Goal: Find contact information: Find contact information

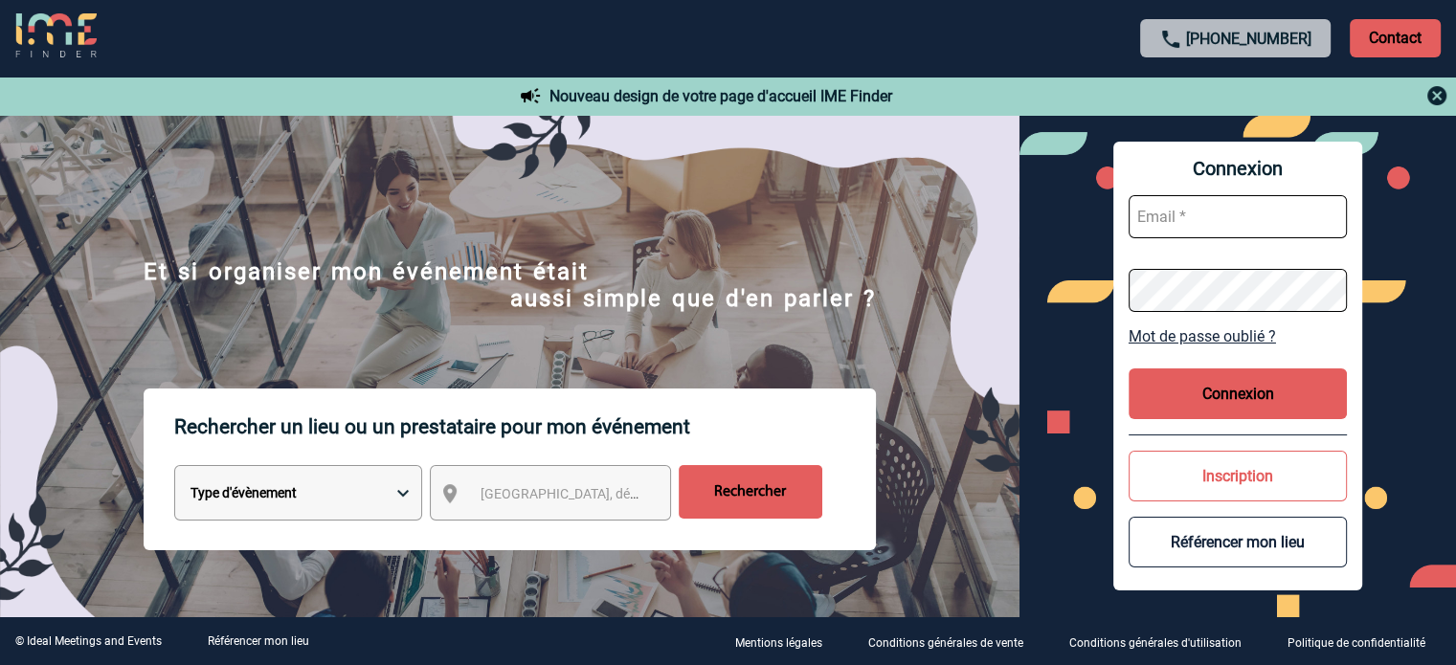
type input "ydeclercq@ime-groupe.com"
click at [1229, 385] on button "Connexion" at bounding box center [1238, 394] width 218 height 51
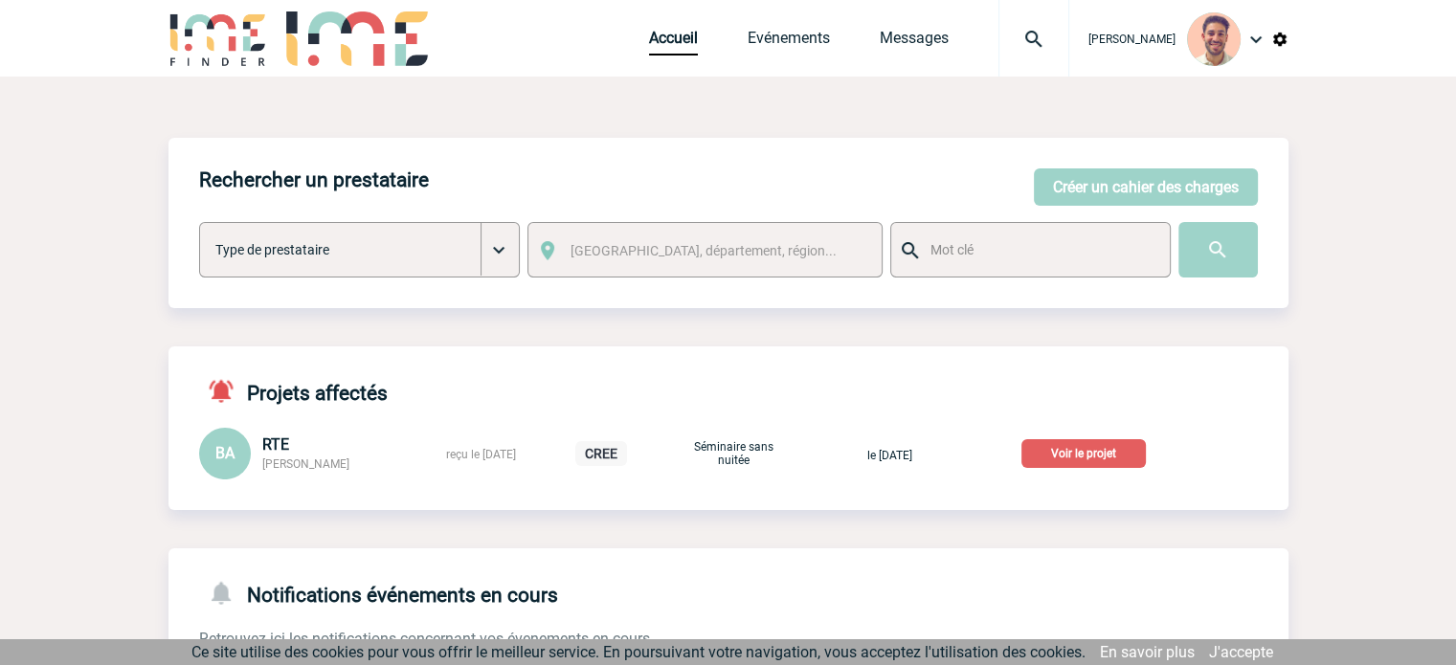
click at [1127, 458] on p "Voir le projet" at bounding box center [1083, 453] width 124 height 29
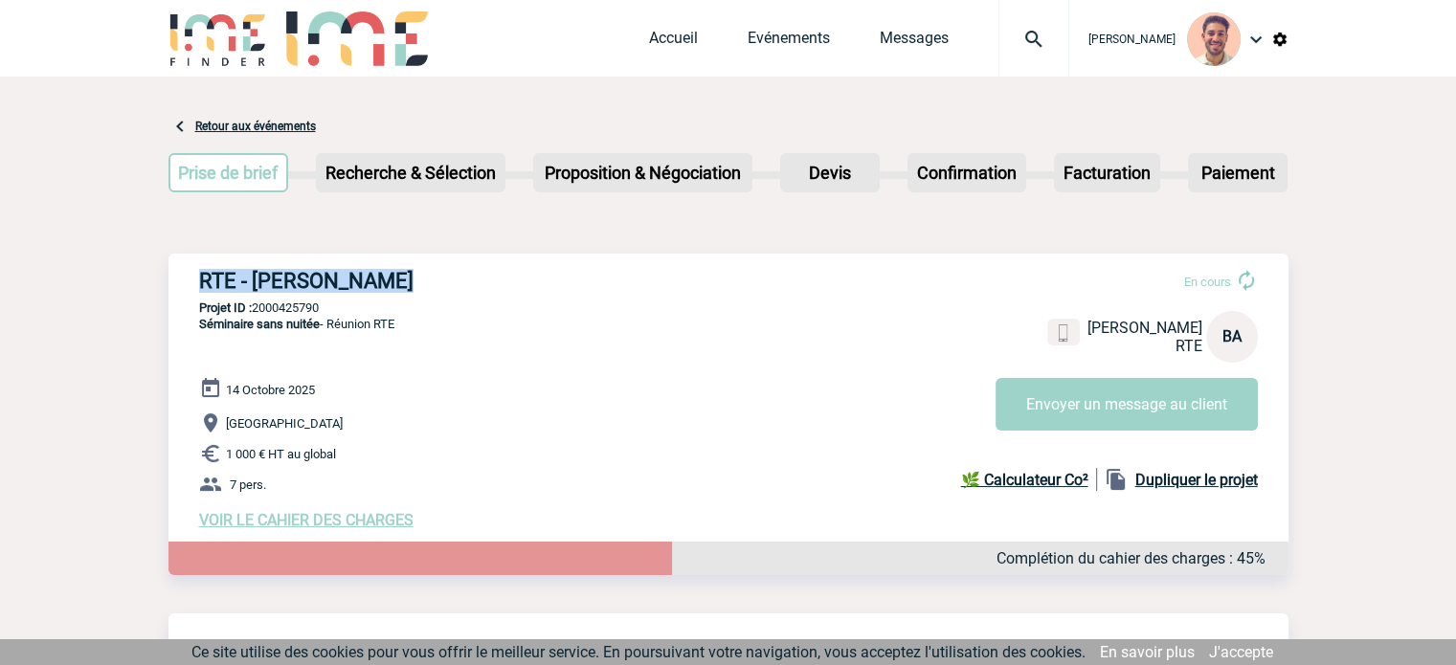
drag, startPoint x: 199, startPoint y: 295, endPoint x: 188, endPoint y: 277, distance: 21.5
click at [188, 277] on div "RTE - [PERSON_NAME] En cours [PERSON_NAME] RTE BA Envoyer un message au client …" at bounding box center [728, 399] width 1120 height 291
copy h3 "RTE - [PERSON_NAME]"
drag, startPoint x: 316, startPoint y: 302, endPoint x: 254, endPoint y: 313, distance: 63.1
click at [254, 313] on p "Projet ID : 2000425790" at bounding box center [728, 308] width 1120 height 14
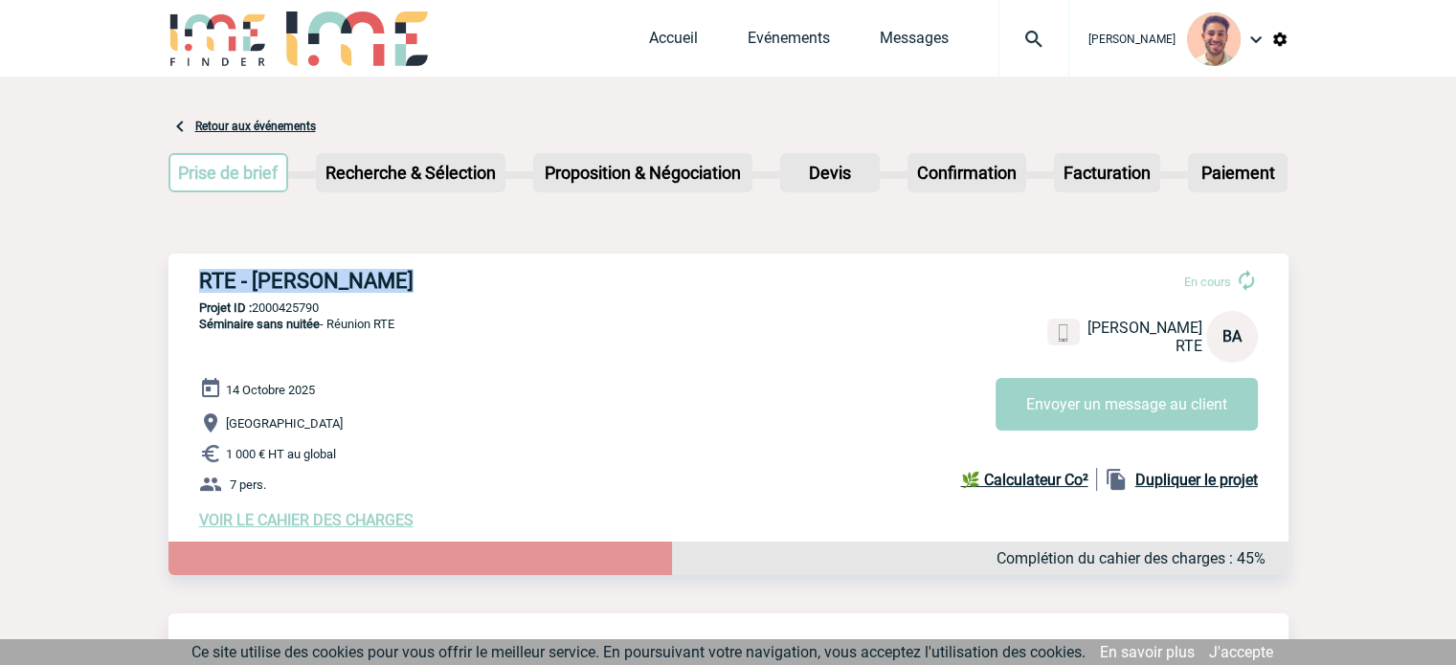
copy p "2000425790"
